Goal: Information Seeking & Learning: Find specific fact

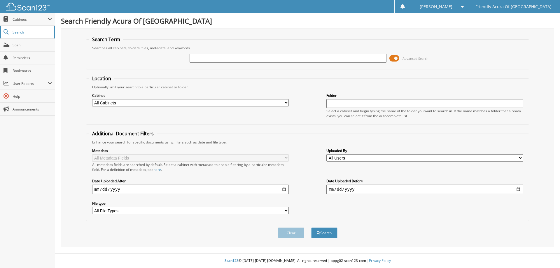
click at [14, 32] on span "Search" at bounding box center [32, 32] width 39 height 5
click at [149, 104] on select "All Cabinets DEAD DEALS PARTS SERVICE RO Needs Filing" at bounding box center [190, 102] width 197 height 7
select select "29660"
click at [92, 99] on select "All Cabinets DEAD DEALS PARTS SERVICE RO Needs Filing" at bounding box center [190, 102] width 197 height 7
click at [381, 104] on input "text" at bounding box center [424, 103] width 197 height 9
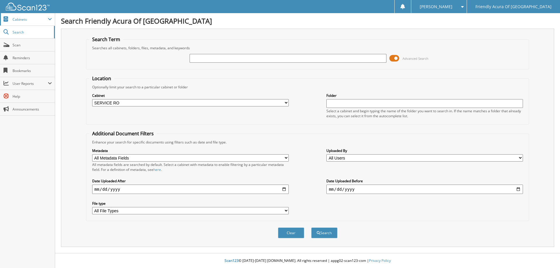
click at [23, 21] on span "Cabinets" at bounding box center [30, 19] width 35 height 5
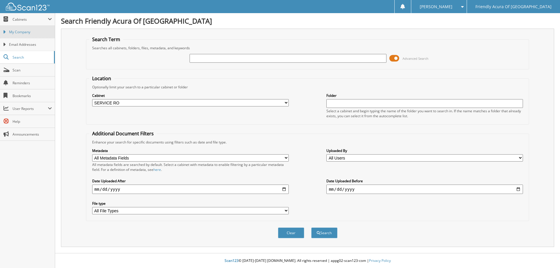
click at [25, 31] on span "My Company" at bounding box center [30, 31] width 43 height 5
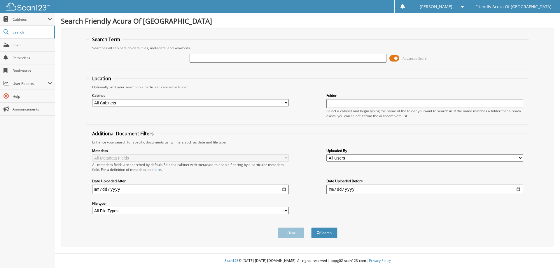
click at [275, 110] on div "Cabinet All Cabinets DEAD DEALS PARTS SERVICE RO Needs Filing Folder" at bounding box center [307, 106] width 437 height 32
click at [277, 105] on select "All Cabinets DEAD DEALS PARTS SERVICE RO Needs Filing" at bounding box center [190, 102] width 197 height 7
select select "29660"
click at [92, 99] on select "All Cabinets DEAD DEALS PARTS SERVICE RO Needs Filing" at bounding box center [190, 102] width 197 height 7
click at [348, 103] on input "text" at bounding box center [424, 103] width 197 height 9
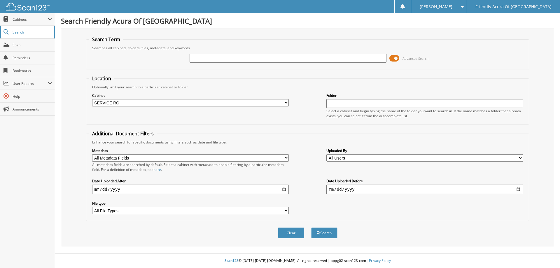
click at [20, 29] on link "Search" at bounding box center [27, 32] width 55 height 13
type input "5J8YE1H49RL018043"
click at [311, 228] on button "Search" at bounding box center [324, 233] width 26 height 11
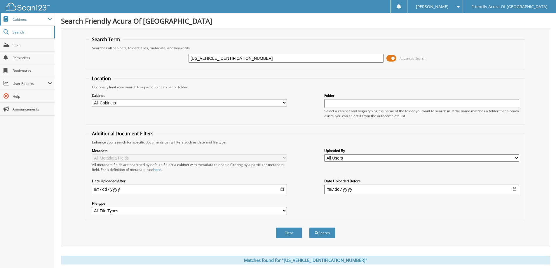
click at [25, 21] on span "Cabinets" at bounding box center [30, 19] width 35 height 5
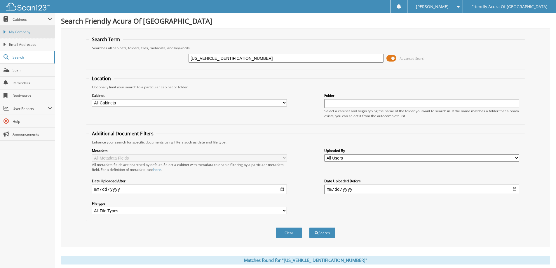
click at [20, 33] on span "My Company" at bounding box center [30, 31] width 43 height 5
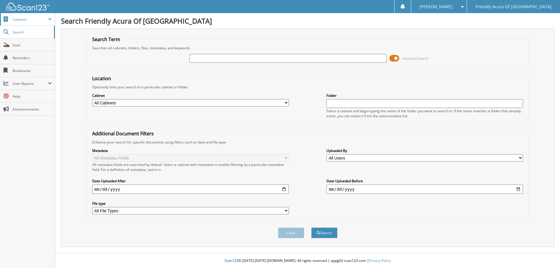
click at [32, 22] on span "Cabinets" at bounding box center [30, 19] width 35 height 5
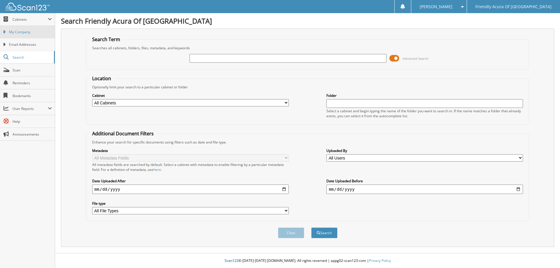
click at [15, 33] on span "My Company" at bounding box center [30, 31] width 43 height 5
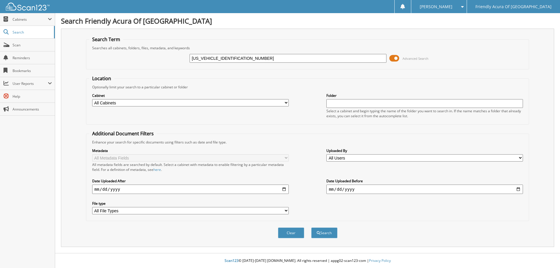
type input "5J8YE1H39NL040691"
click at [311, 228] on button "Search" at bounding box center [324, 233] width 26 height 11
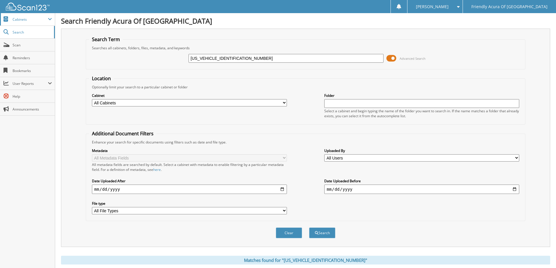
click at [26, 20] on span "Cabinets" at bounding box center [30, 19] width 35 height 5
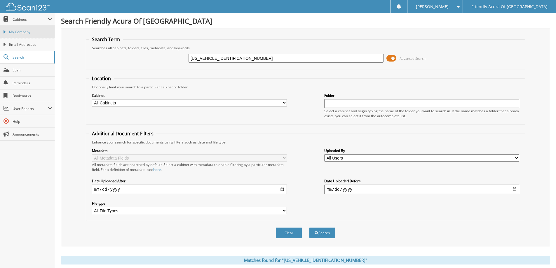
click at [23, 33] on span "My Company" at bounding box center [30, 31] width 43 height 5
